Goal: Information Seeking & Learning: Compare options

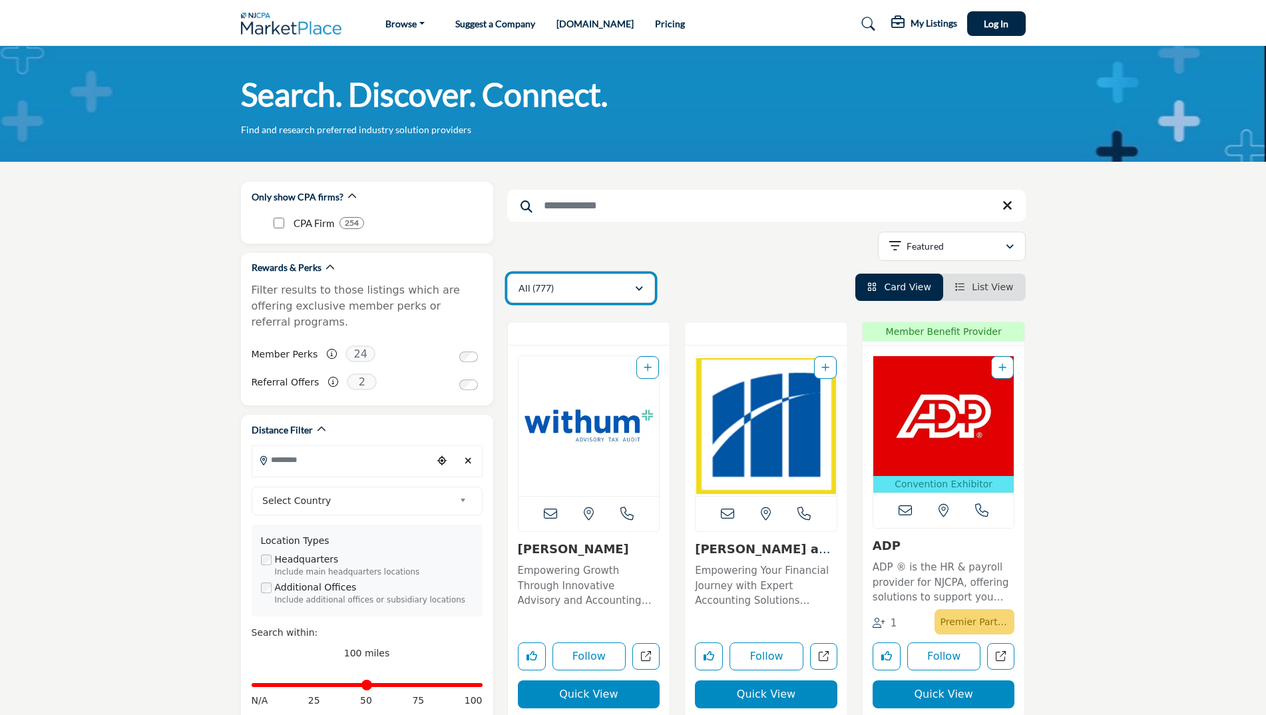
click at [650, 286] on button "All (777)" at bounding box center [581, 288] width 148 height 29
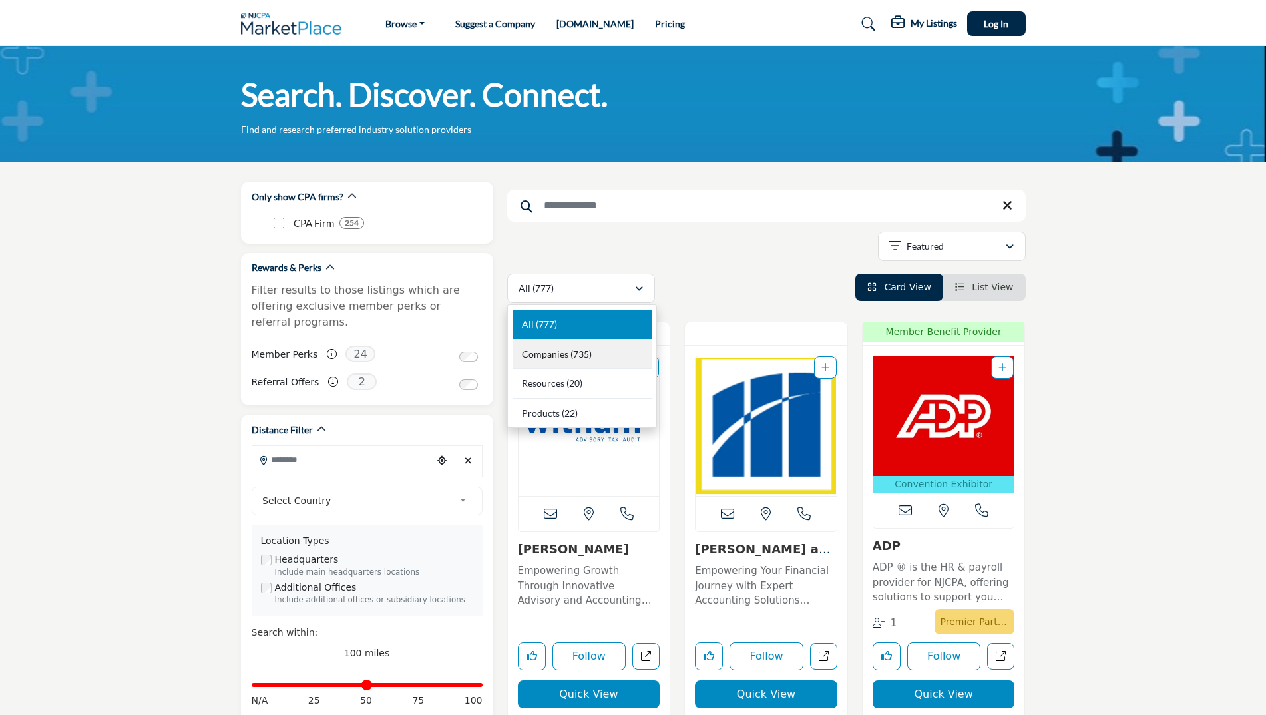
click at [603, 357] on div "Companies (735)" at bounding box center [581, 354] width 139 height 30
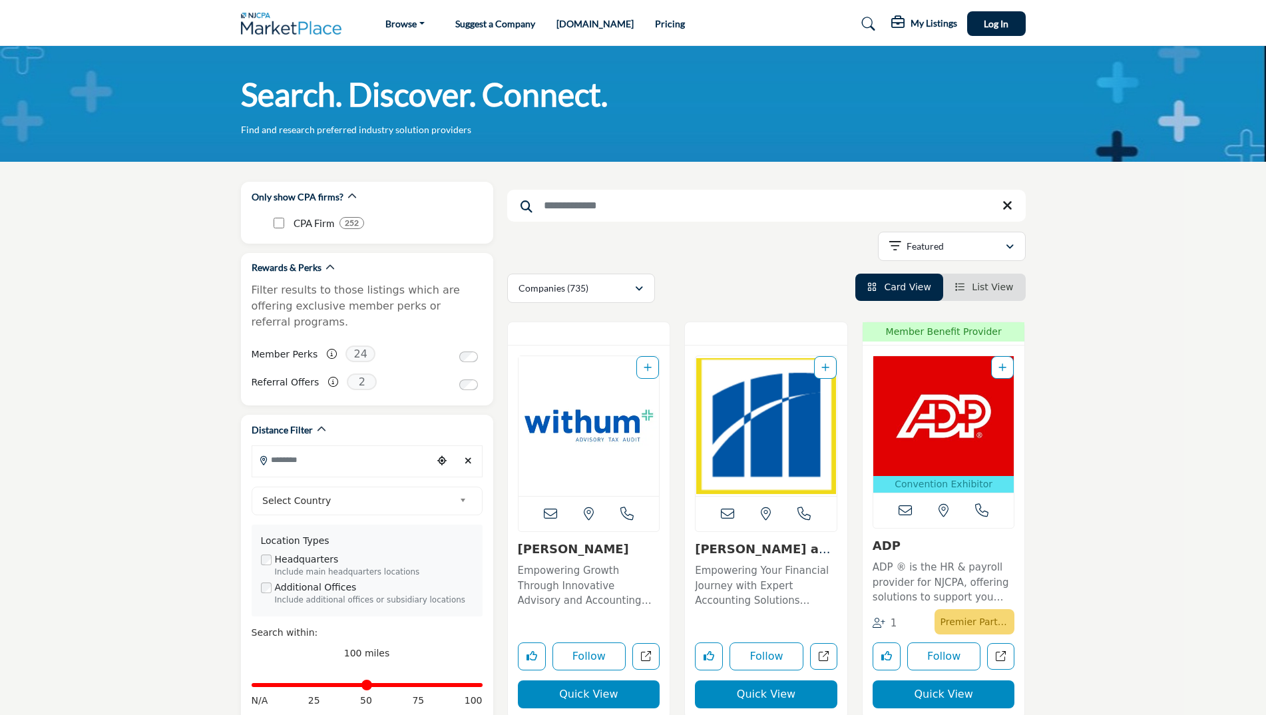
click at [991, 280] on li "List View" at bounding box center [984, 287] width 83 height 27
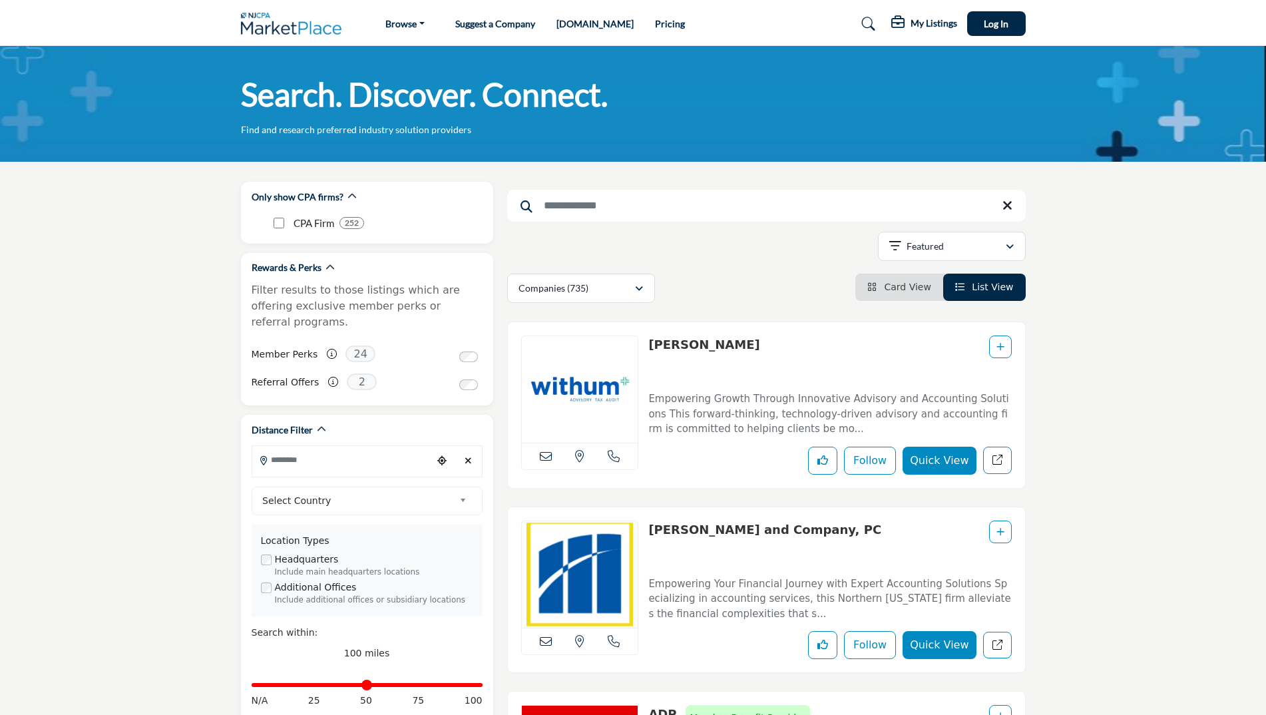
scroll to position [67, 0]
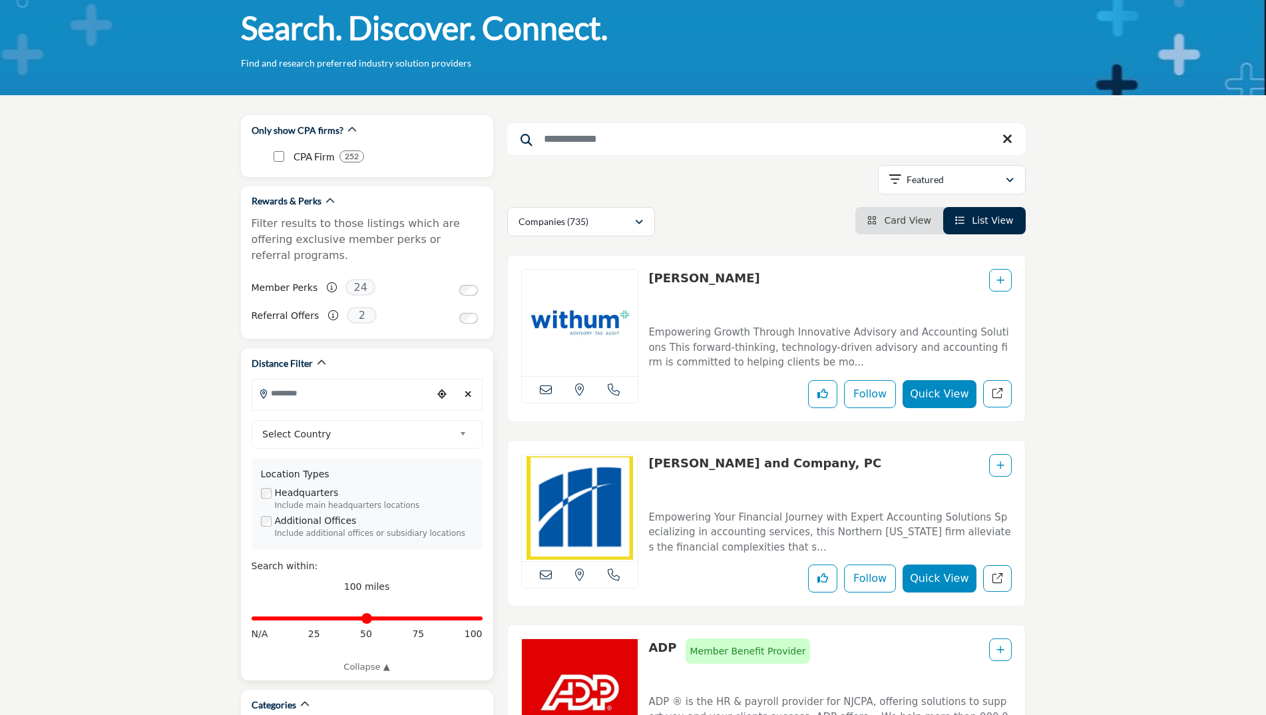
click at [389, 380] on input "Search Location" at bounding box center [342, 393] width 180 height 26
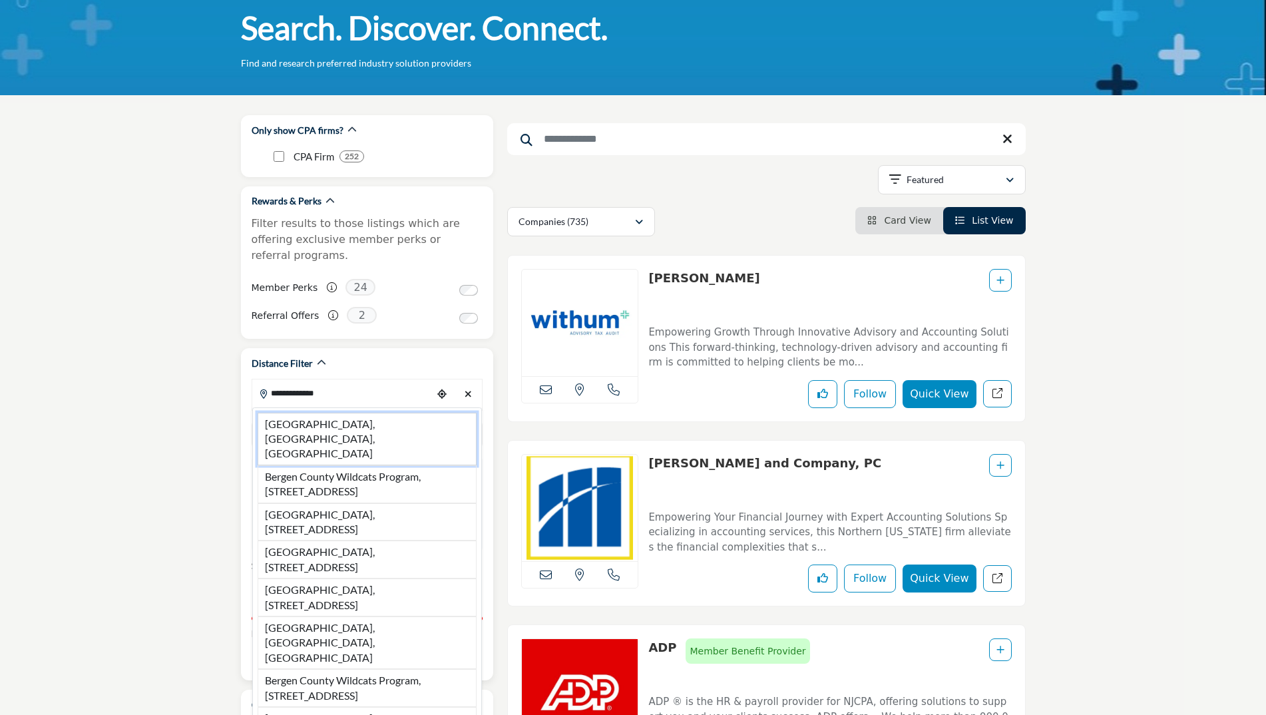
click at [359, 413] on li "Bergen County, NJ, USA" at bounding box center [367, 439] width 219 height 53
type input "**********"
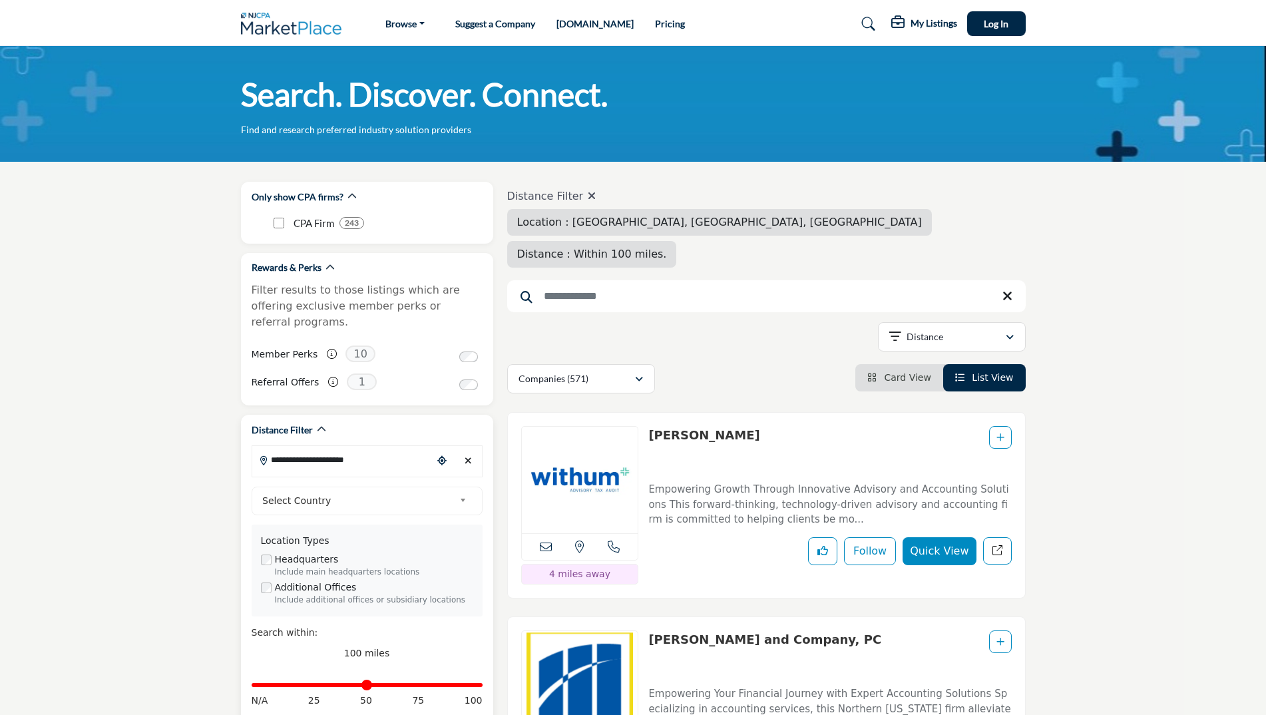
click at [413, 447] on input "**********" at bounding box center [342, 460] width 180 height 26
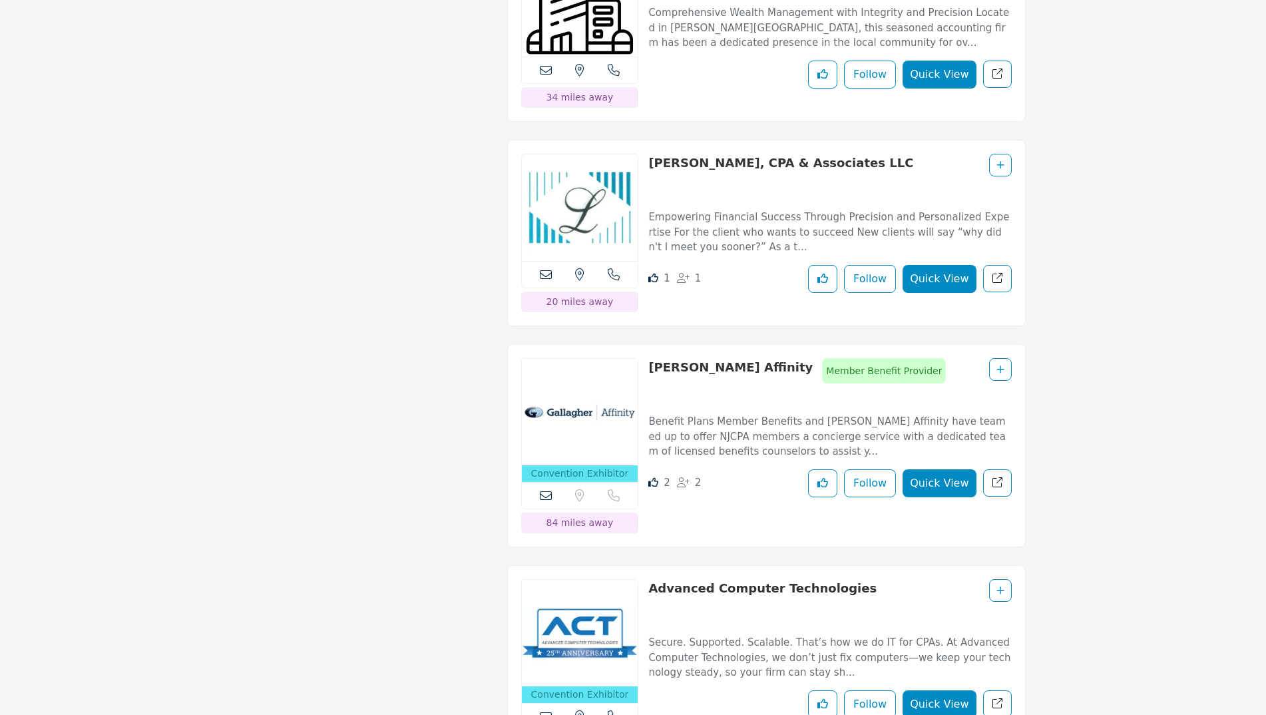
scroll to position [3061, 0]
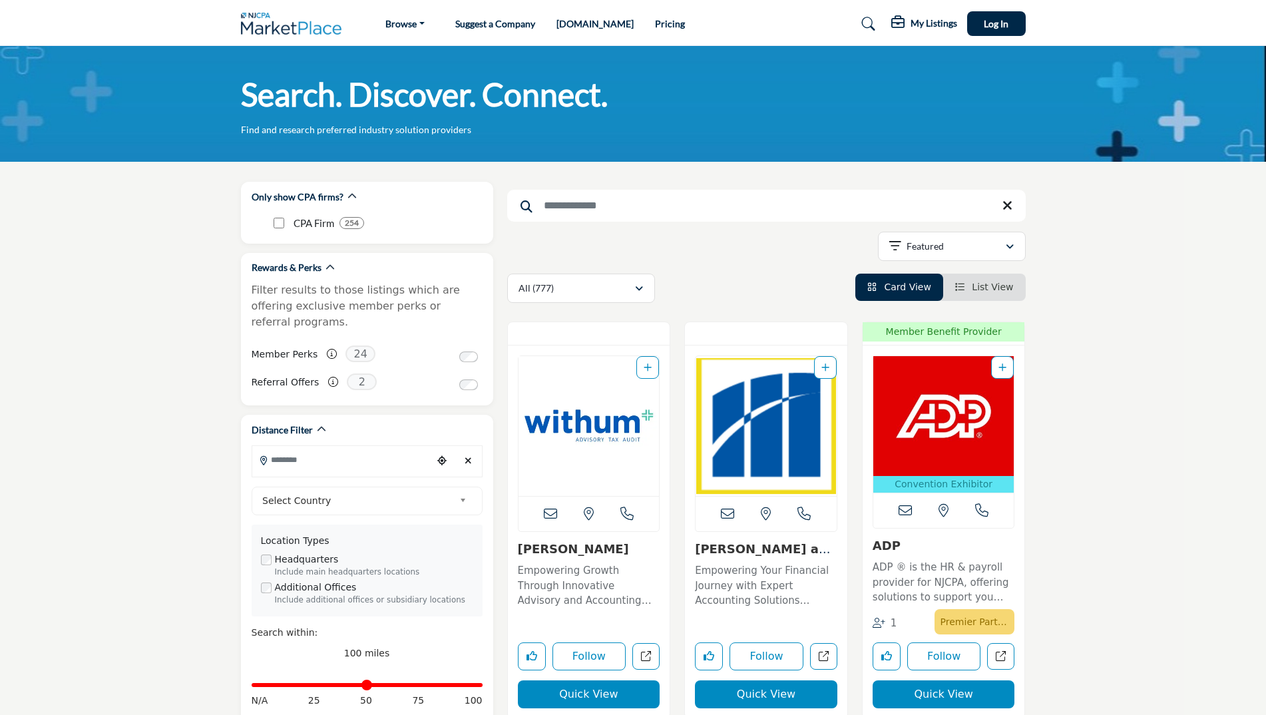
click at [981, 285] on span "List View" at bounding box center [992, 286] width 41 height 11
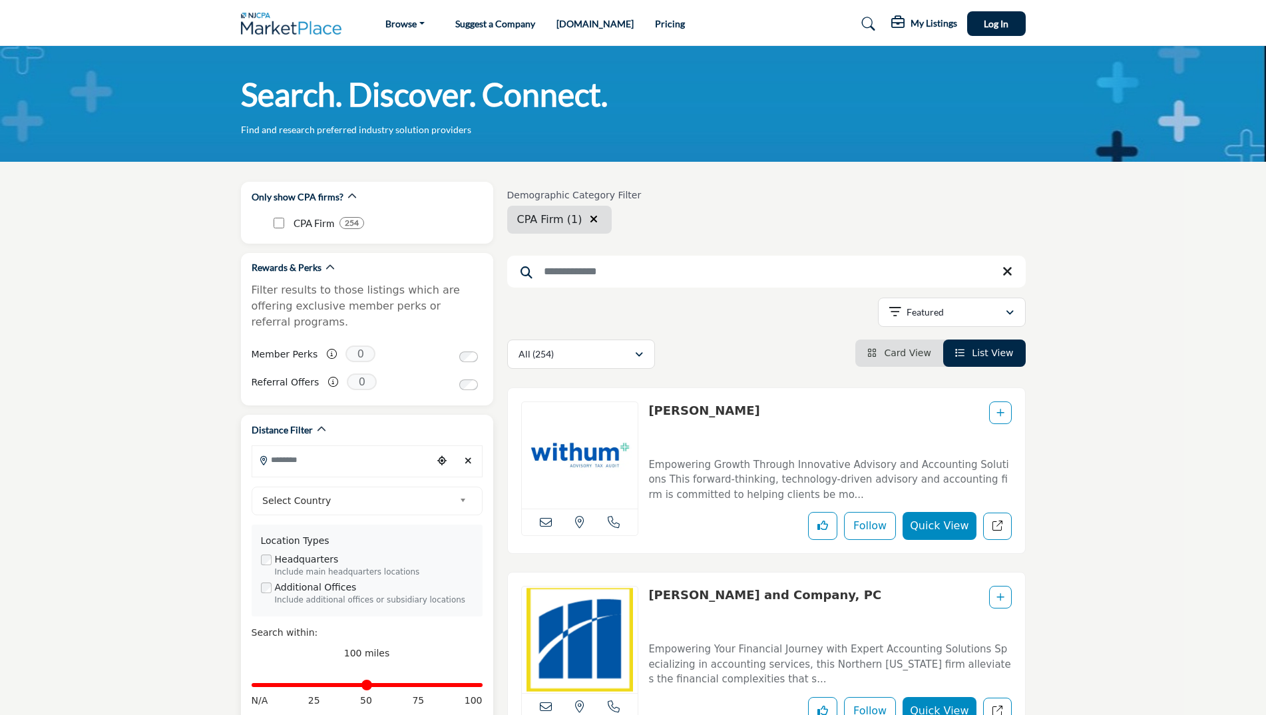
click at [324, 455] on input "Search Location" at bounding box center [342, 460] width 180 height 26
click at [389, 447] on input "Search Location" at bounding box center [342, 460] width 180 height 26
click at [439, 456] on icon "Choose your current location" at bounding box center [441, 460] width 9 height 9
click at [416, 447] on input "Search Location" at bounding box center [342, 460] width 180 height 26
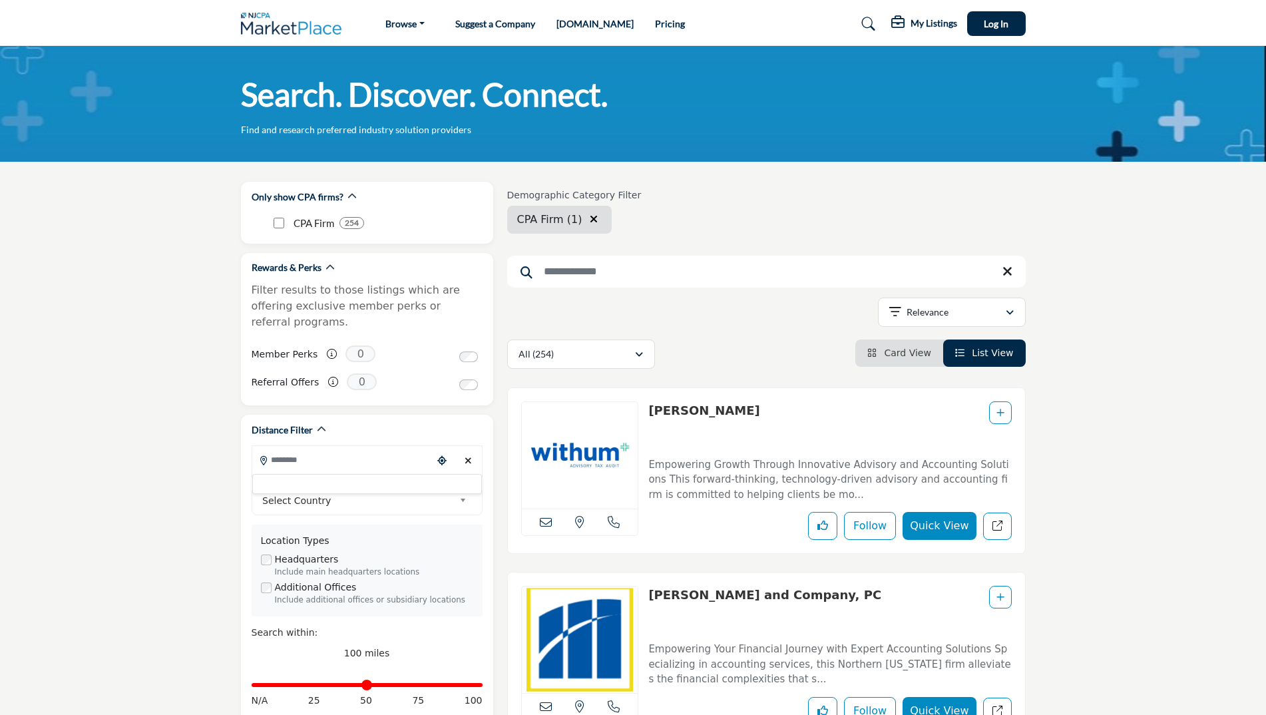
click at [354, 492] on span "Select Country" at bounding box center [358, 500] width 192 height 16
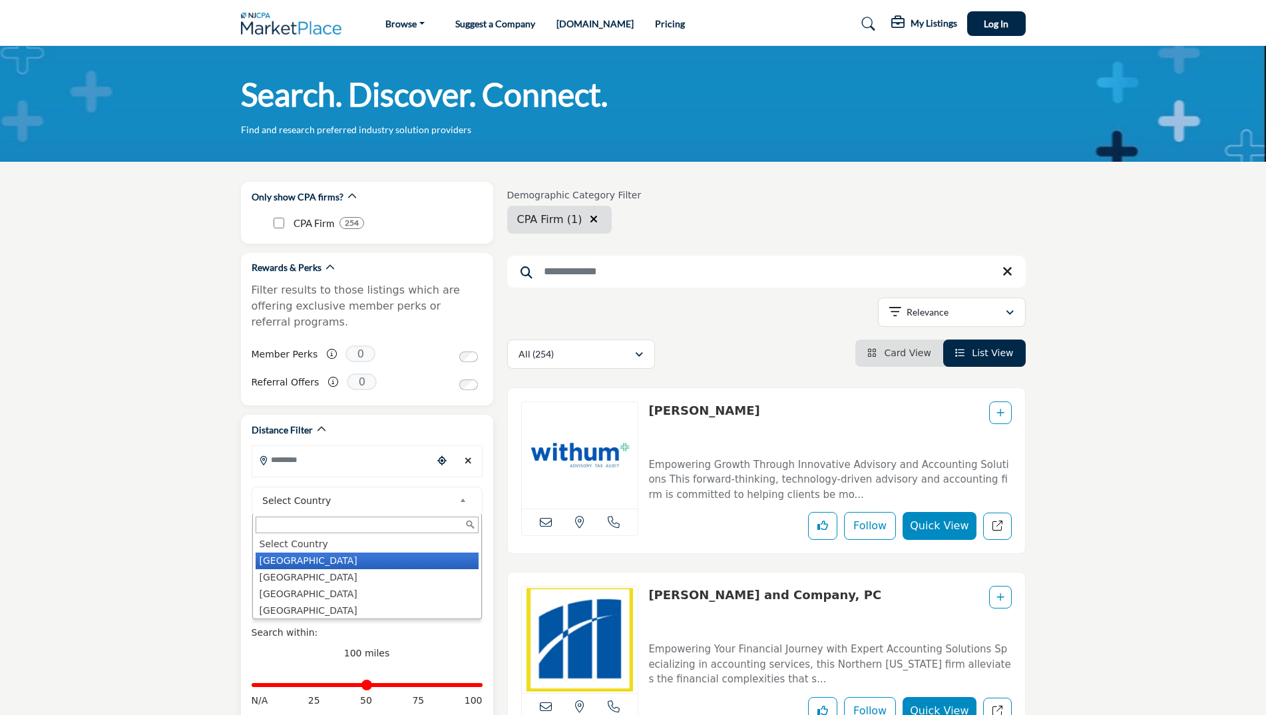
click at [313, 552] on li "[GEOGRAPHIC_DATA]" at bounding box center [367, 560] width 223 height 17
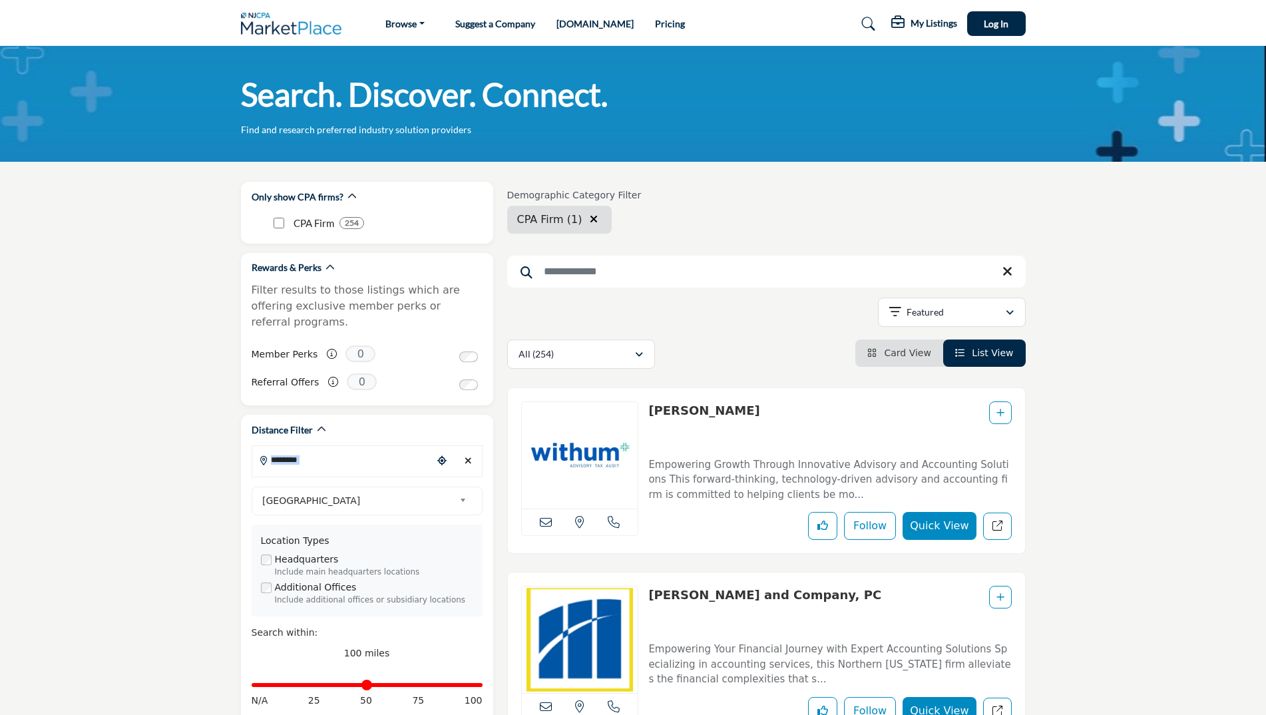
drag, startPoint x: 156, startPoint y: 462, endPoint x: 170, endPoint y: 474, distance: 18.4
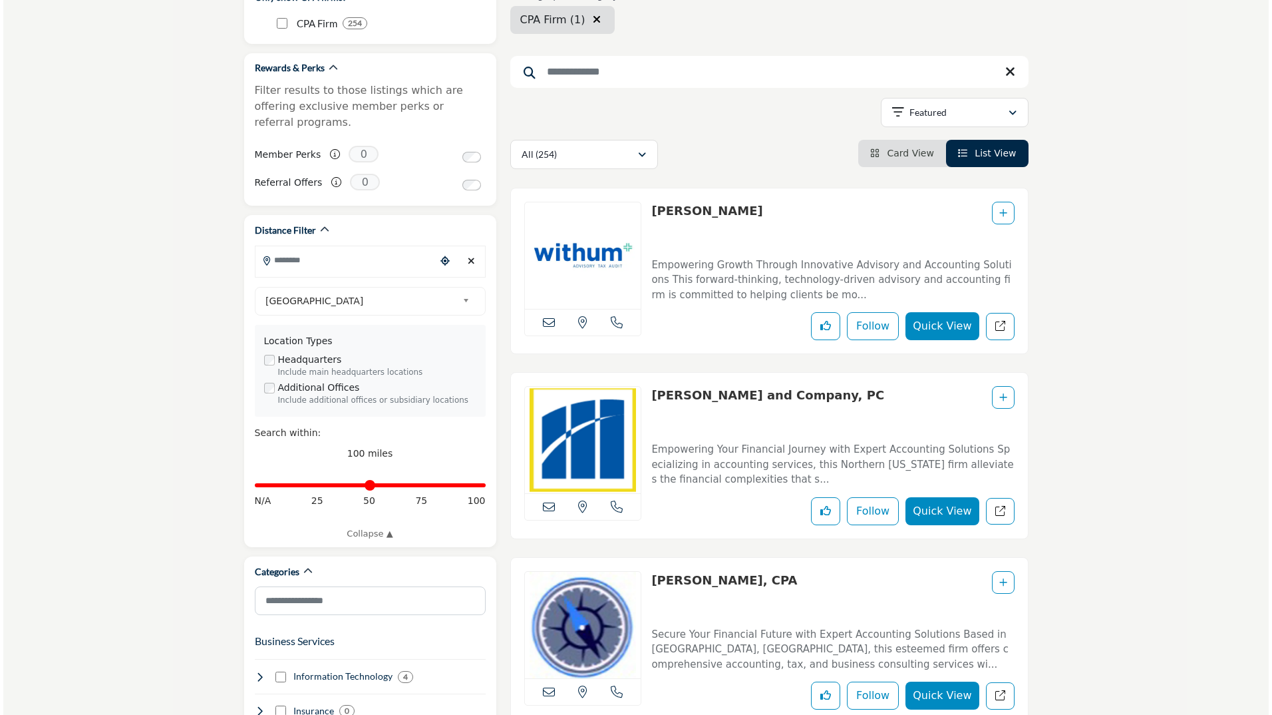
scroll to position [266, 0]
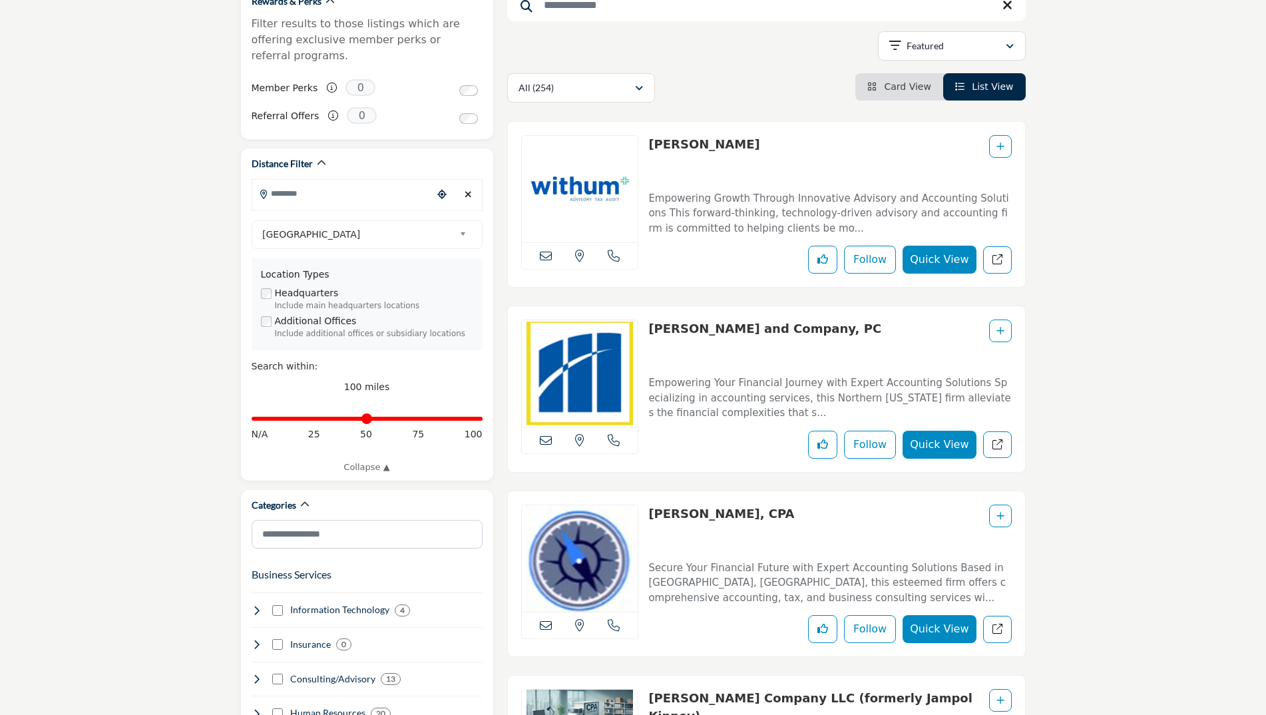
click at [938, 252] on button "Quick View" at bounding box center [938, 260] width 73 height 28
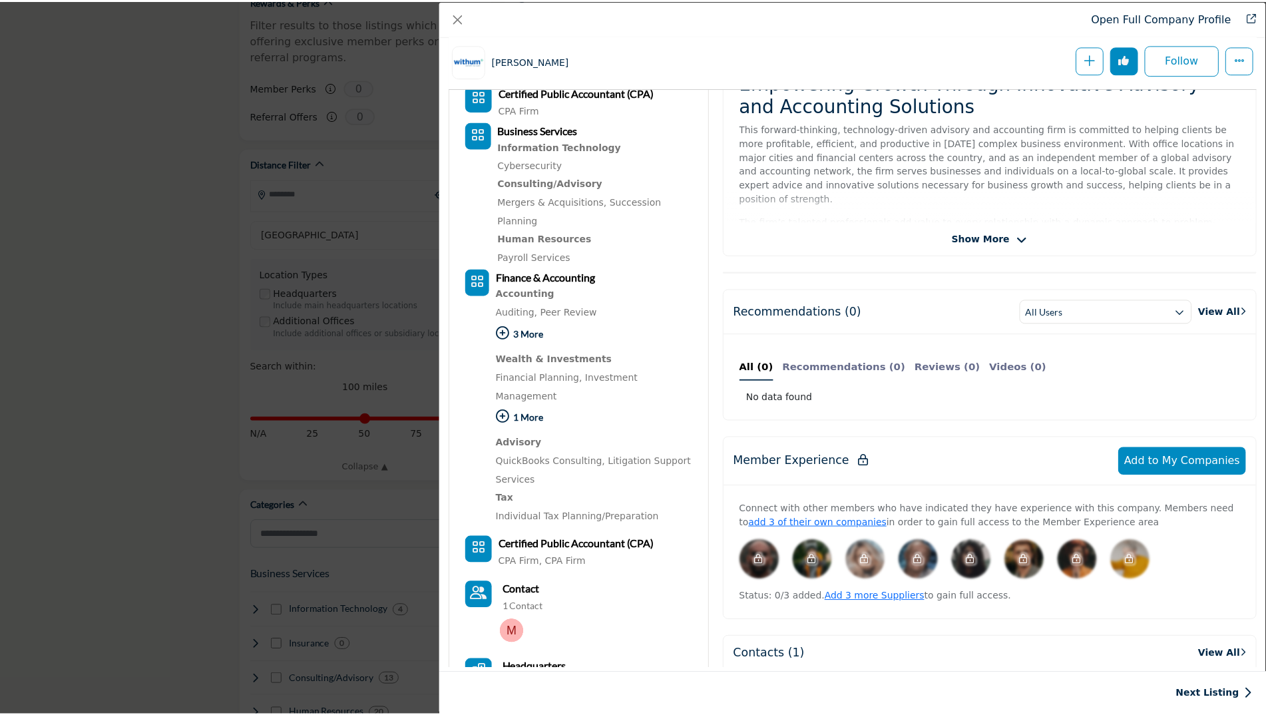
scroll to position [133, 0]
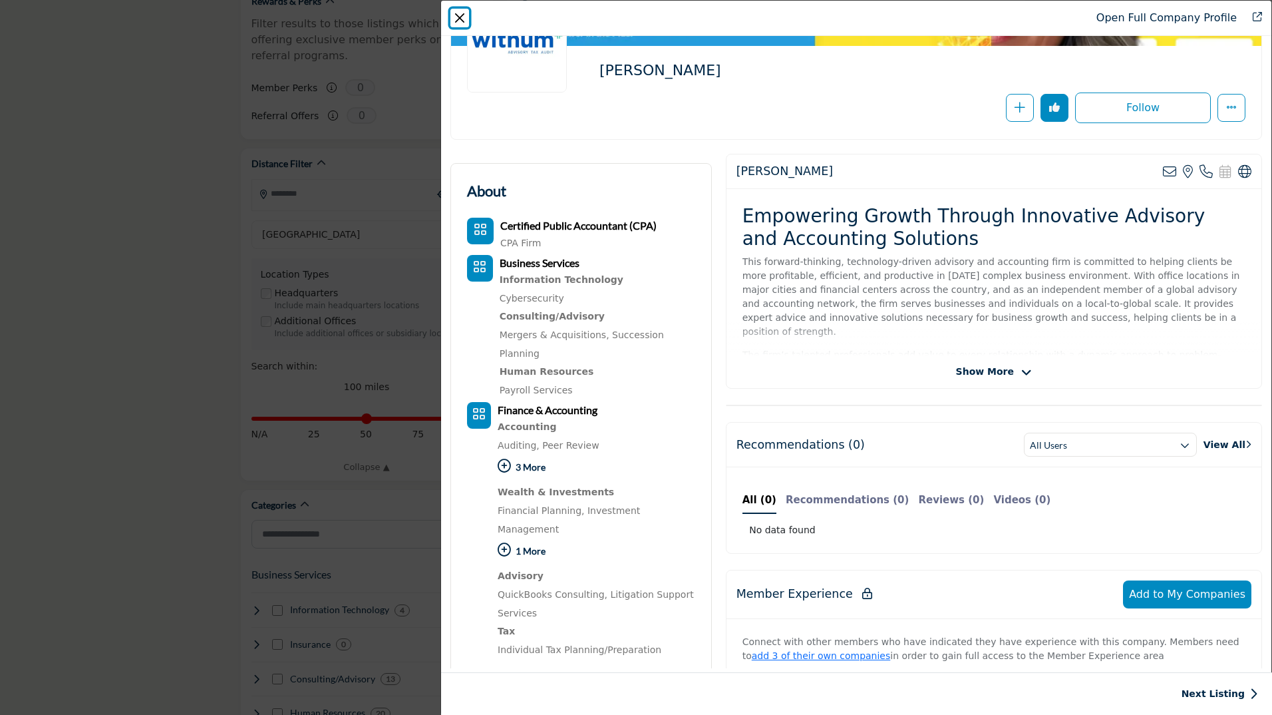
click at [455, 21] on button "Close" at bounding box center [460, 18] width 19 height 19
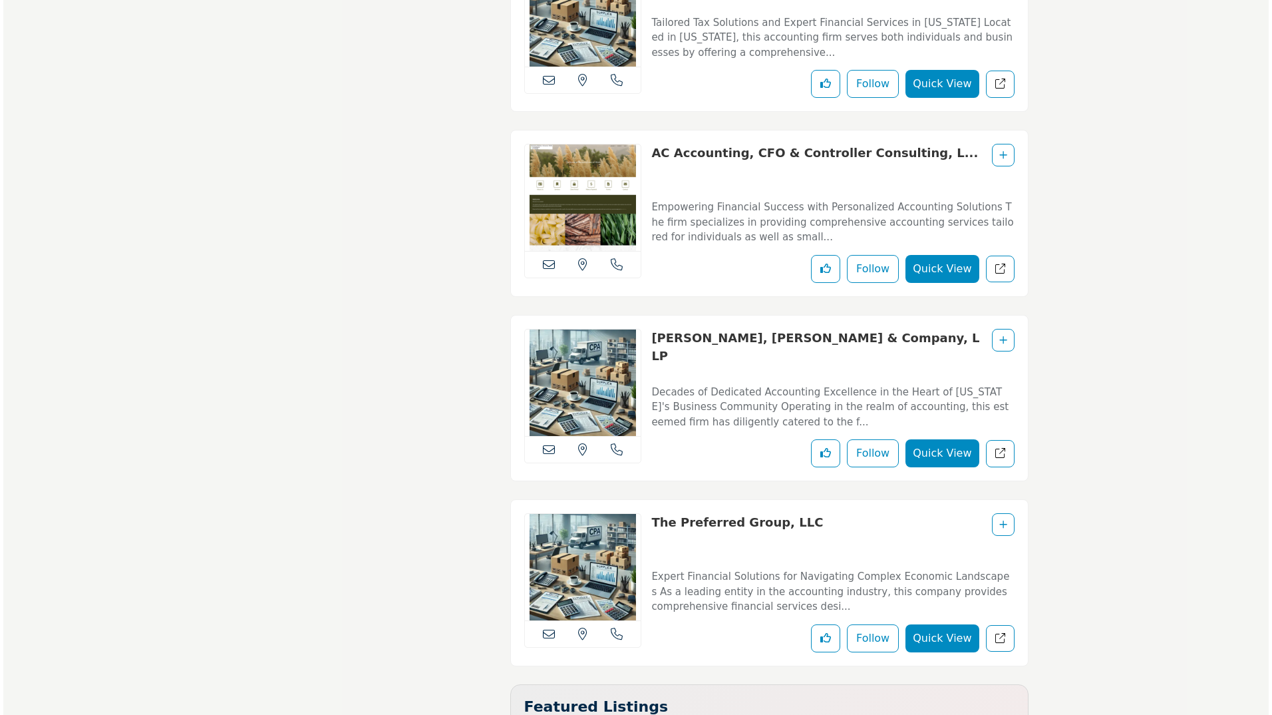
scroll to position [7853, 0]
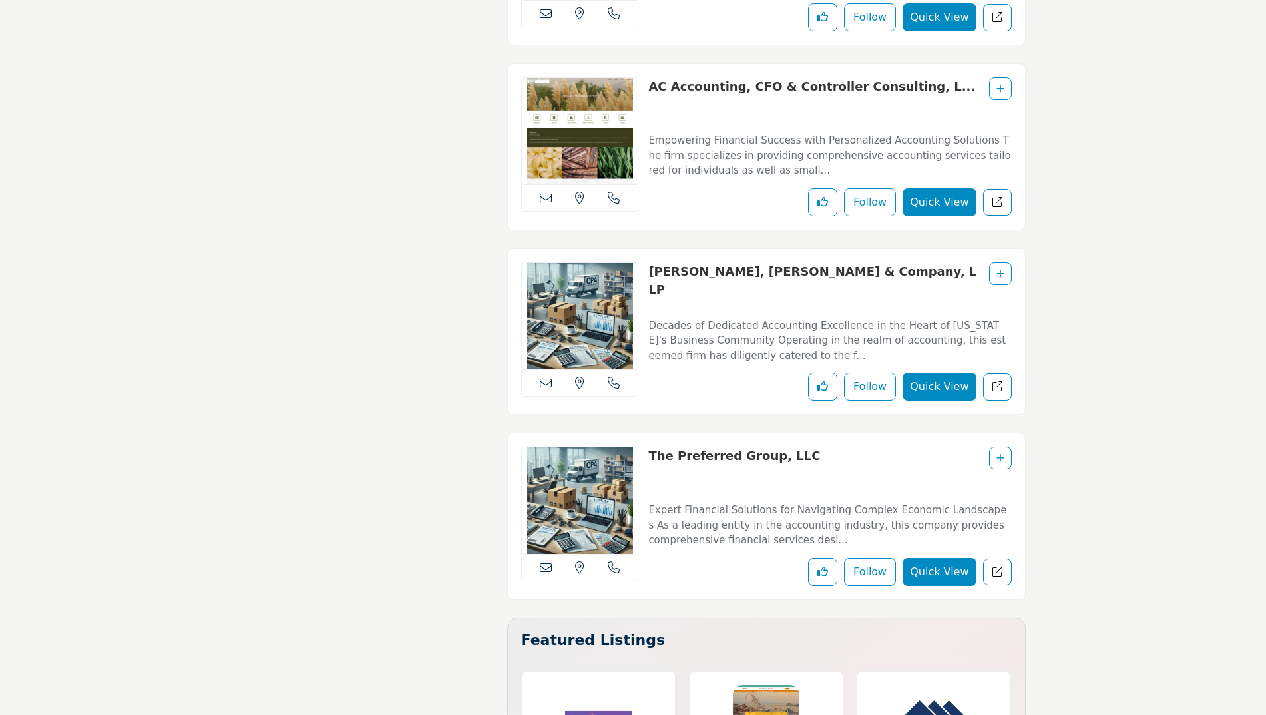
click at [941, 558] on button "Quick View" at bounding box center [938, 572] width 73 height 28
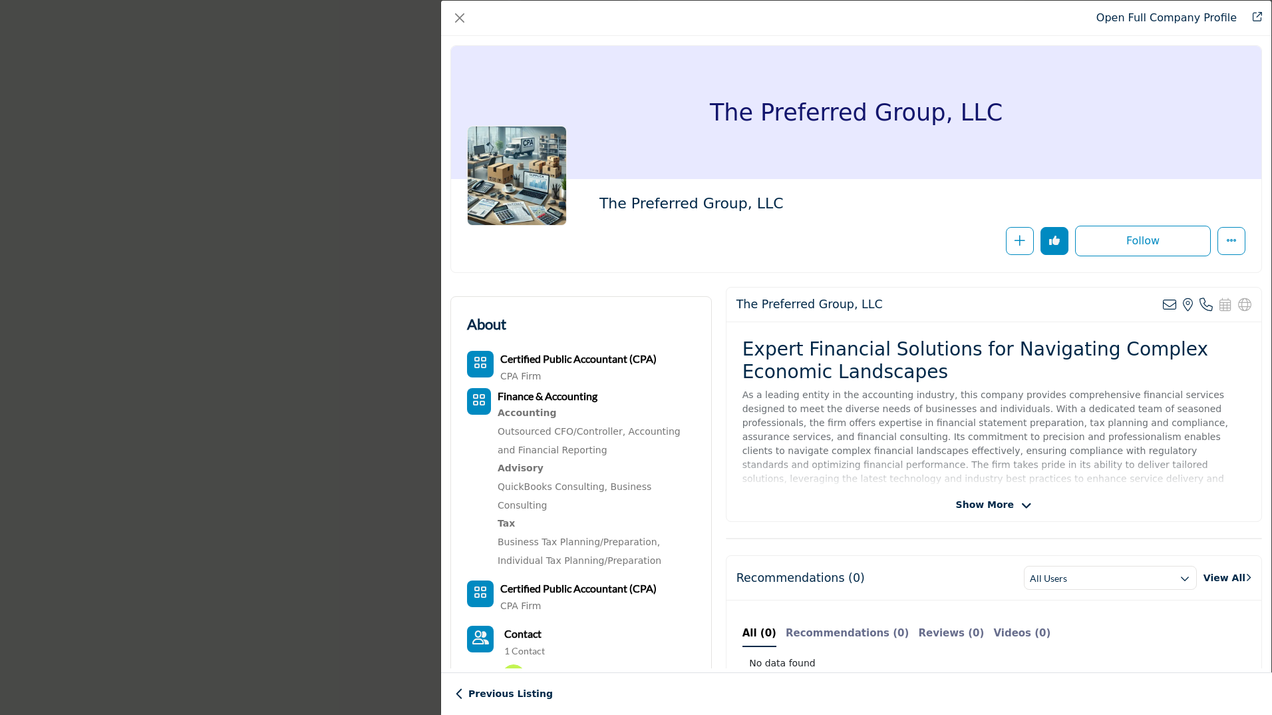
click at [986, 505] on span "Show More" at bounding box center [985, 505] width 58 height 14
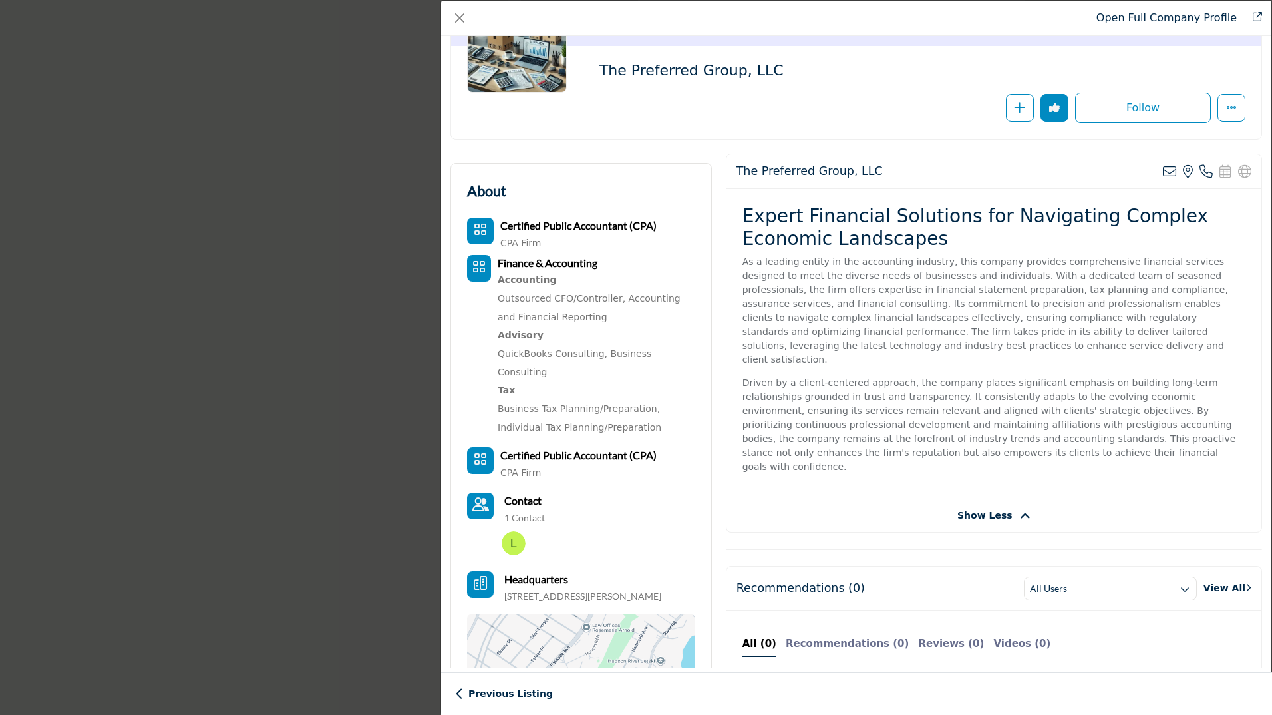
scroll to position [67, 0]
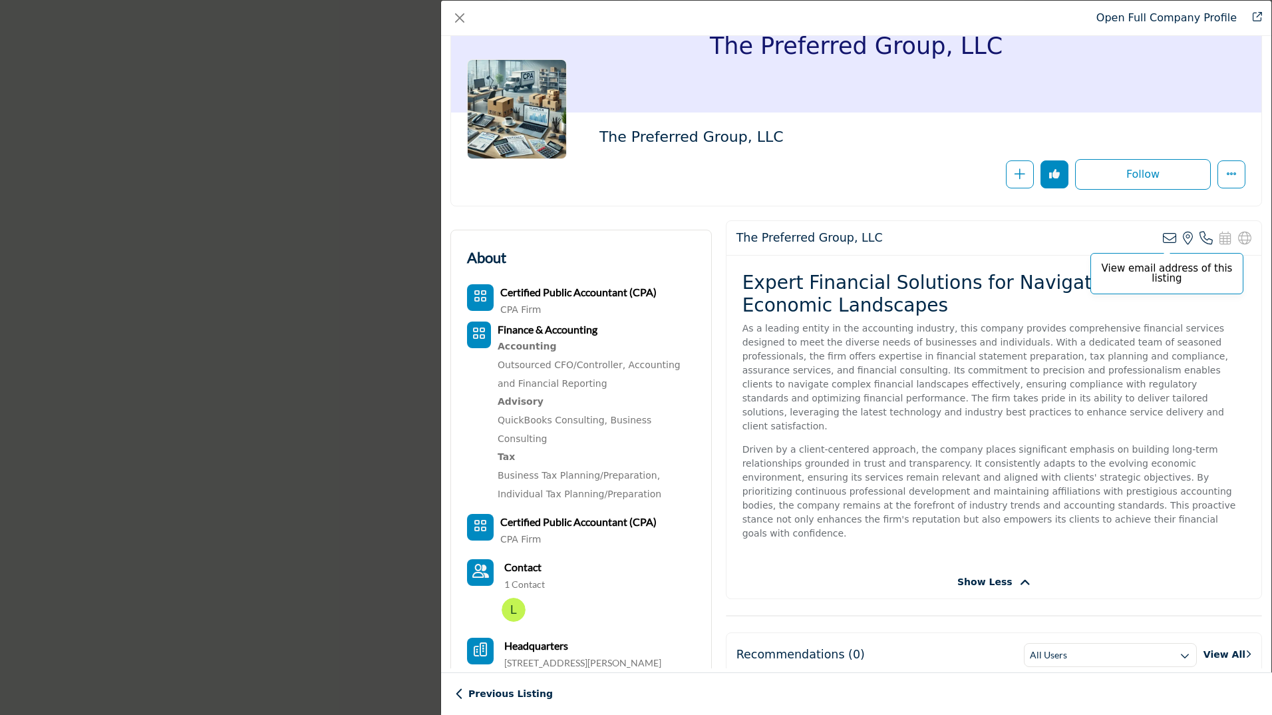
click at [1163, 238] on icon "Company Data Modal" at bounding box center [1169, 238] width 13 height 13
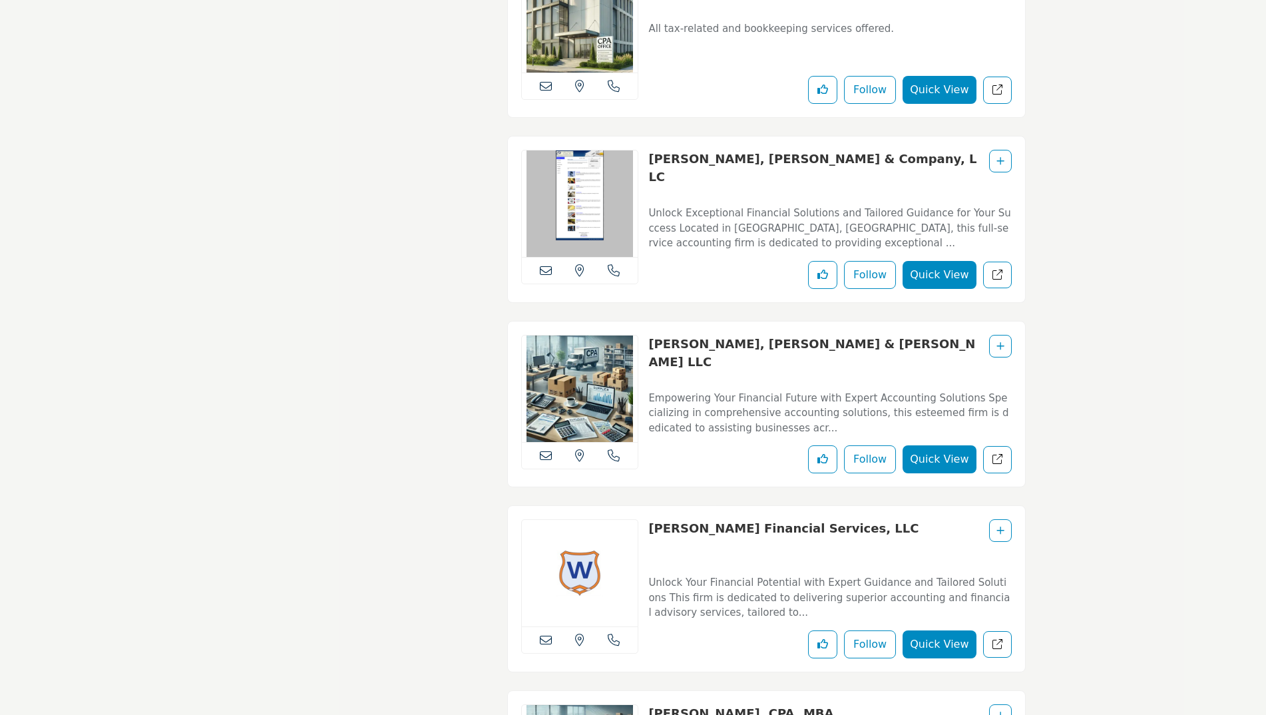
scroll to position [11312, 0]
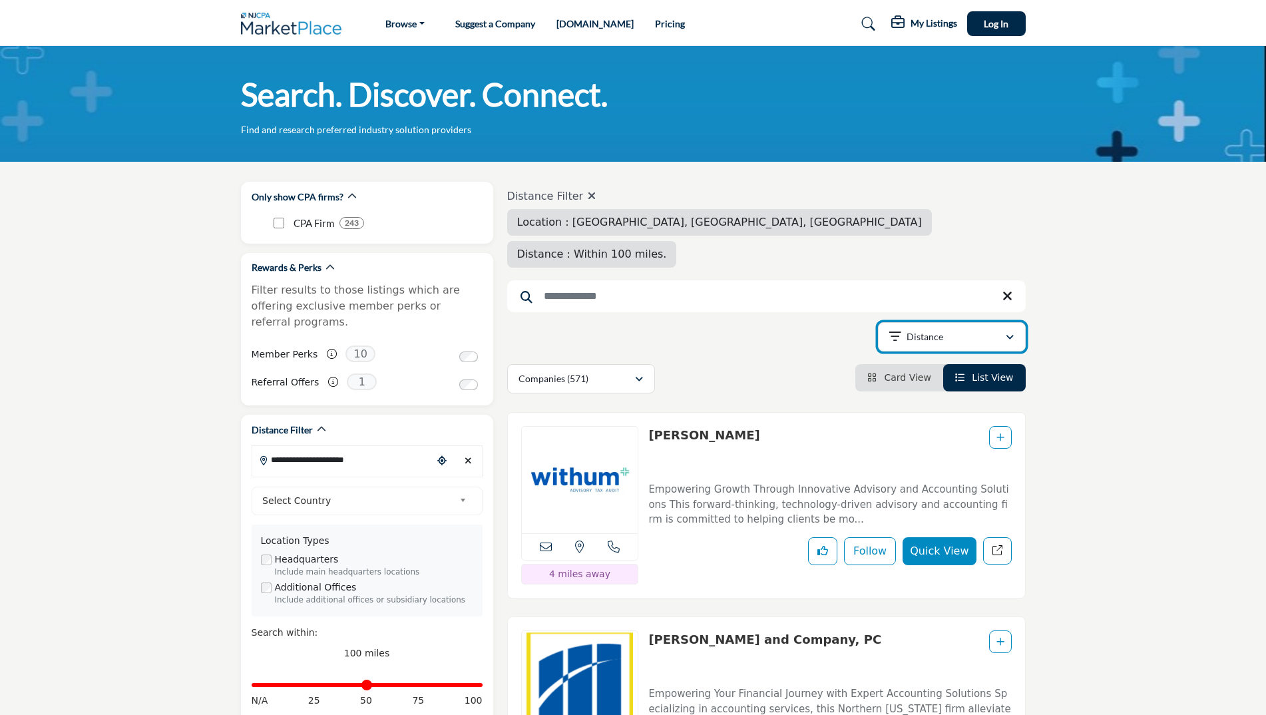
click at [998, 329] on div "Distance" at bounding box center [947, 337] width 116 height 16
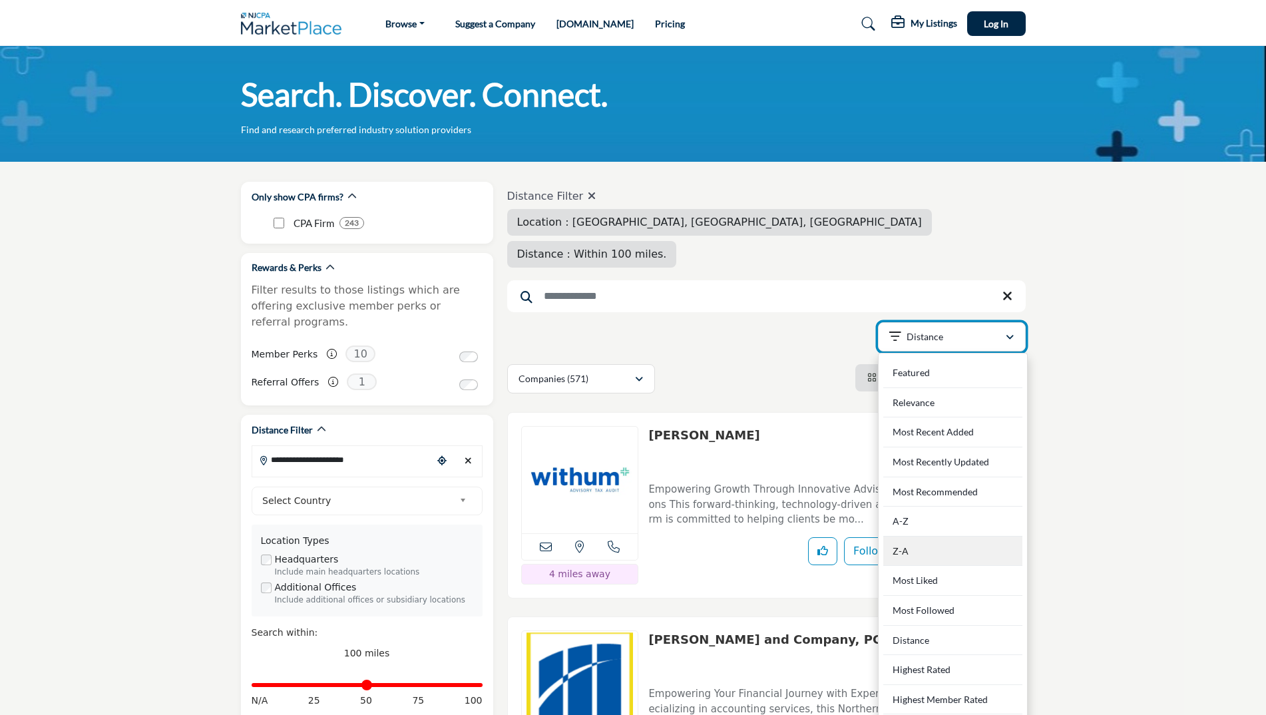
scroll to position [67, 0]
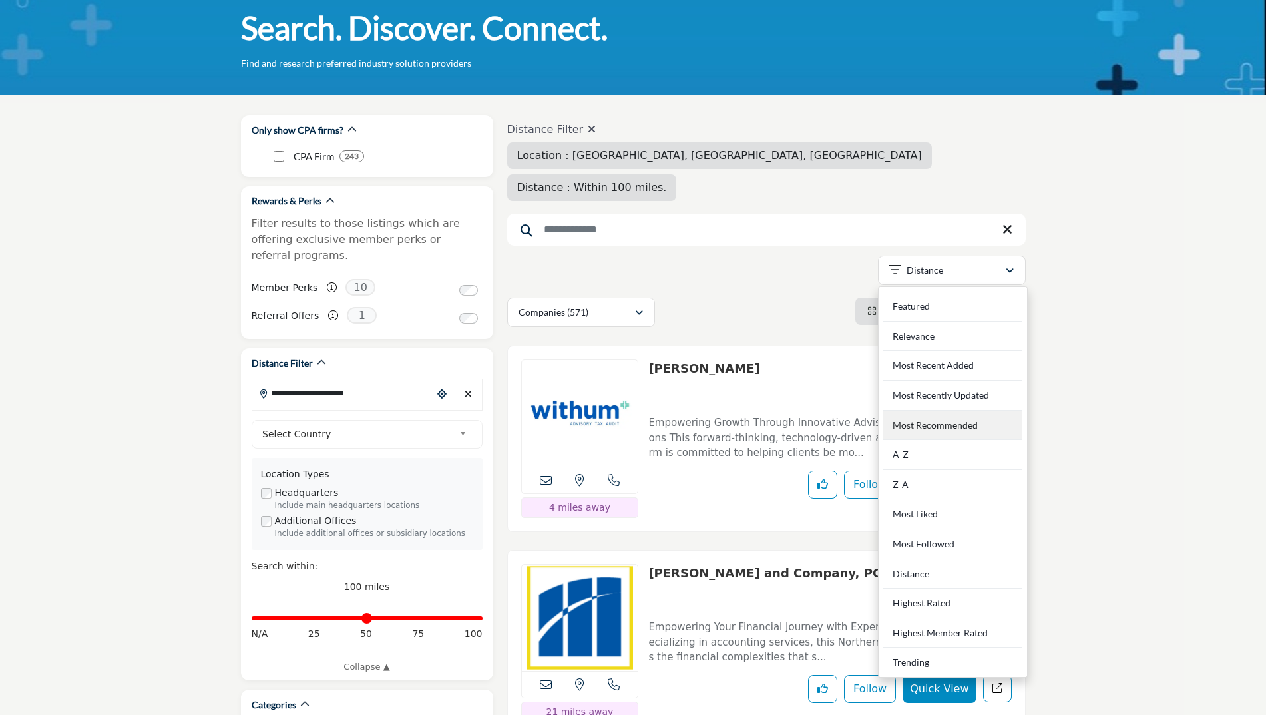
click at [949, 411] on Recommended "Most Recommended" at bounding box center [952, 426] width 139 height 30
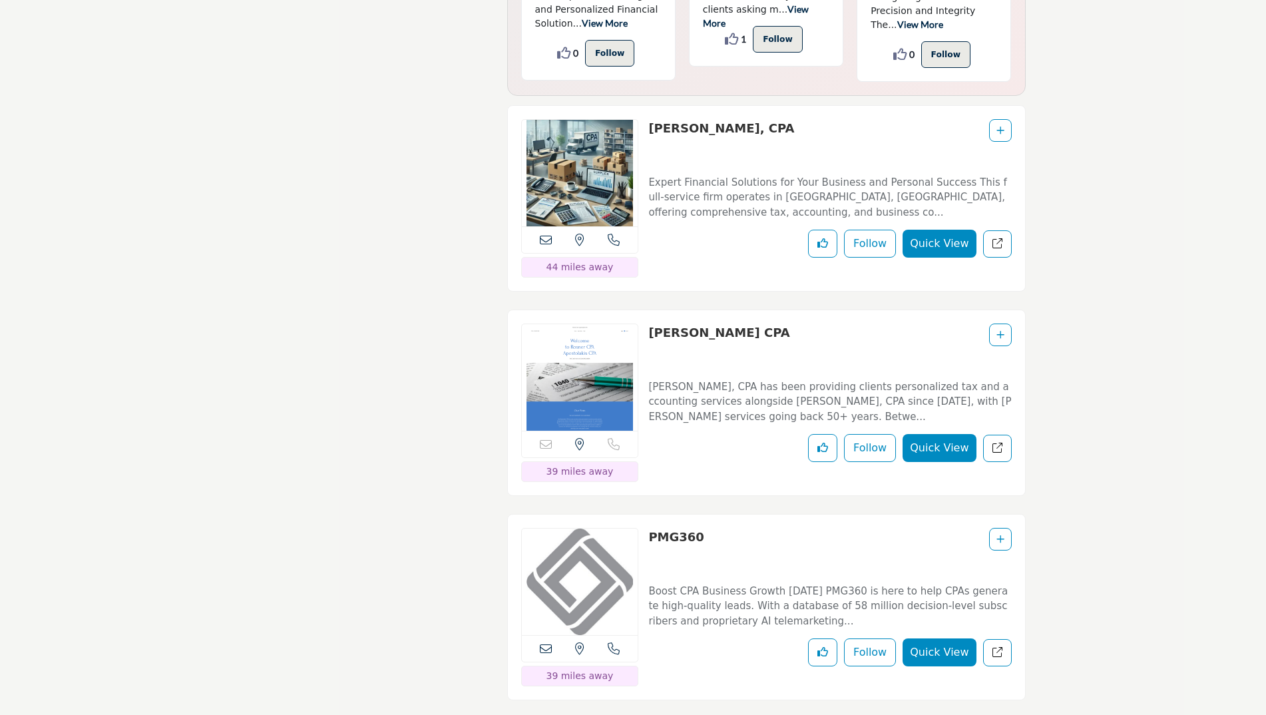
scroll to position [5191, 0]
